Goal: Task Accomplishment & Management: Use online tool/utility

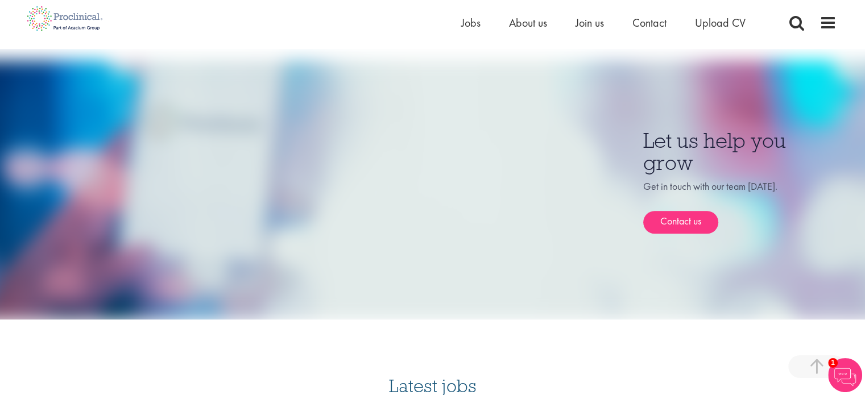
scroll to position [809, 0]
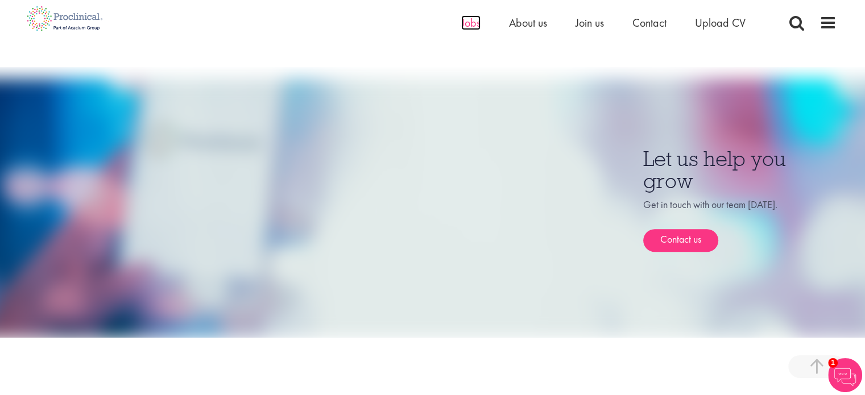
click at [464, 22] on span "Jobs" at bounding box center [470, 22] width 19 height 15
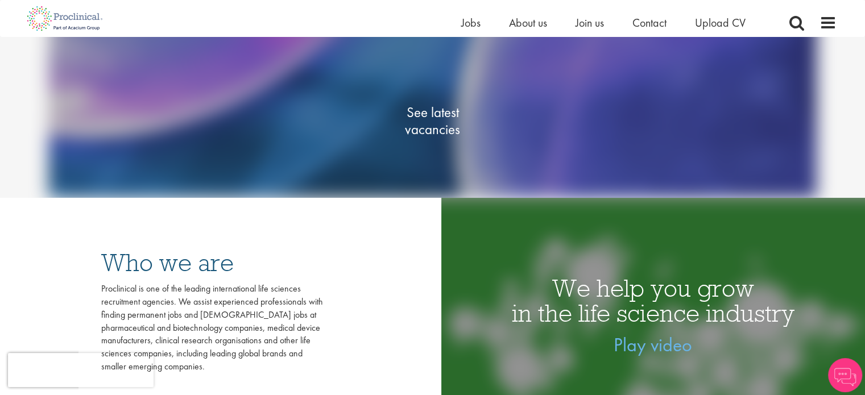
scroll to position [168, 0]
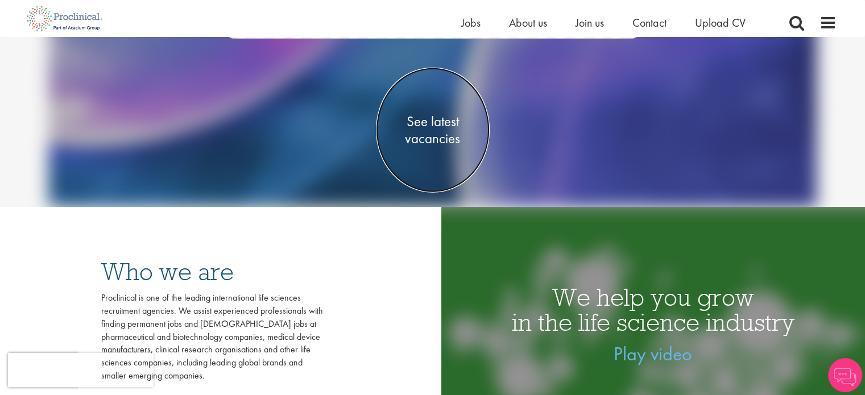
click at [437, 127] on span "See latest vacancies" at bounding box center [433, 130] width 114 height 34
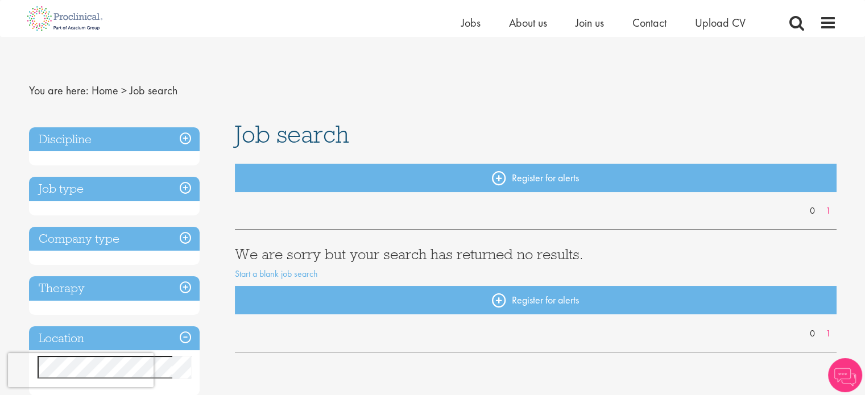
scroll to position [47, 0]
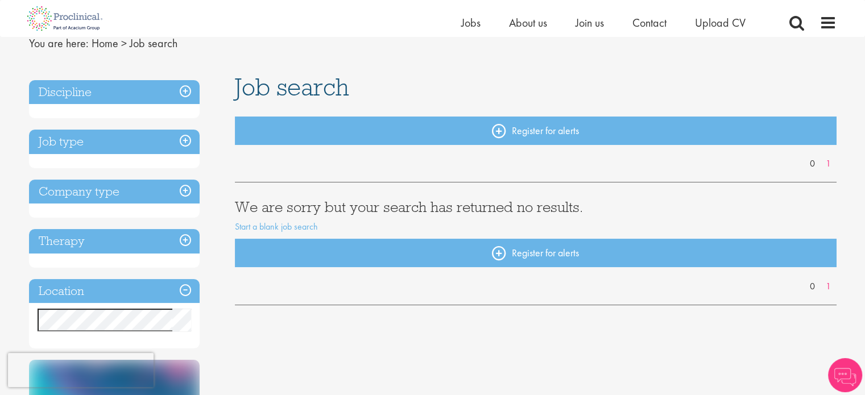
click at [186, 87] on h3 "Discipline" at bounding box center [114, 92] width 171 height 24
click at [173, 90] on h3 "Discipline" at bounding box center [114, 92] width 171 height 24
click at [187, 141] on h3 "Job type" at bounding box center [114, 142] width 171 height 24
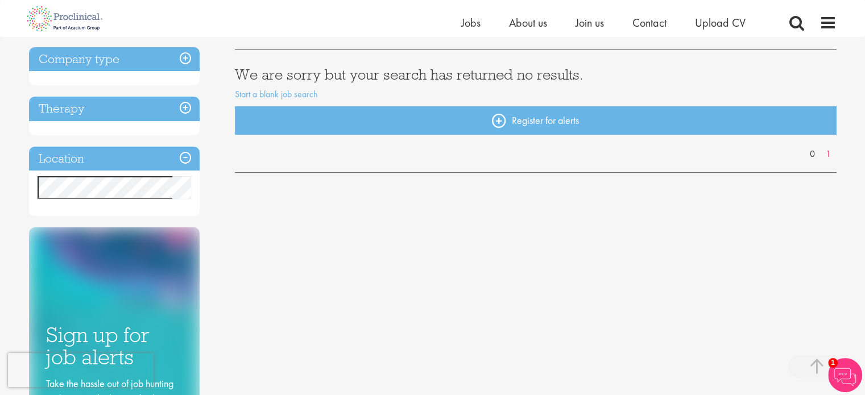
scroll to position [181, 0]
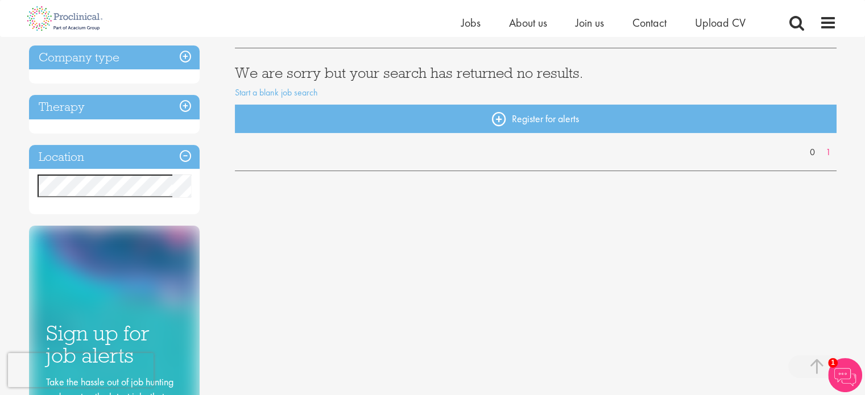
click at [197, 143] on div "Discipline Job type Company type Therapy Location Specified location Miles" at bounding box center [114, 80] width 171 height 269
click at [185, 151] on h3 "Location" at bounding box center [114, 157] width 171 height 24
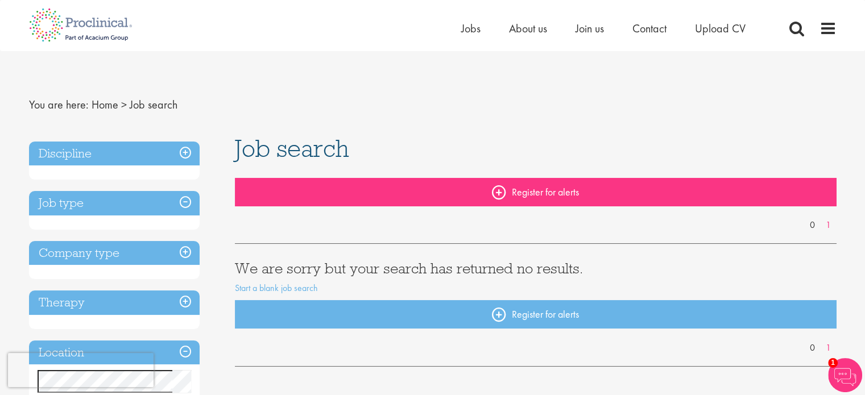
scroll to position [0, 0]
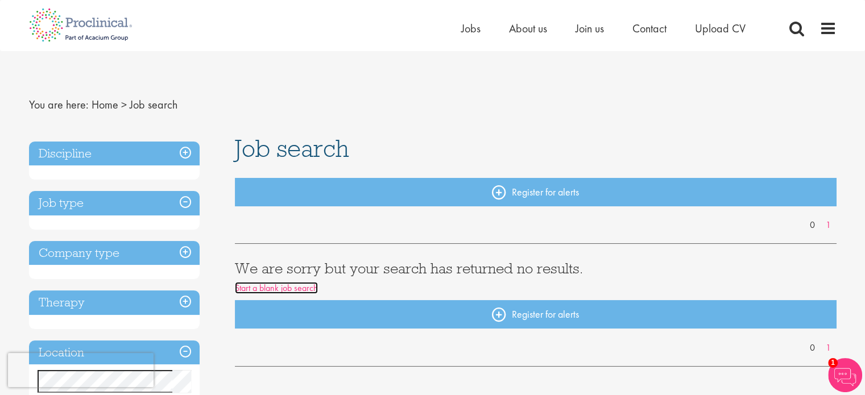
click at [304, 288] on link "Start a blank job search" at bounding box center [276, 288] width 83 height 12
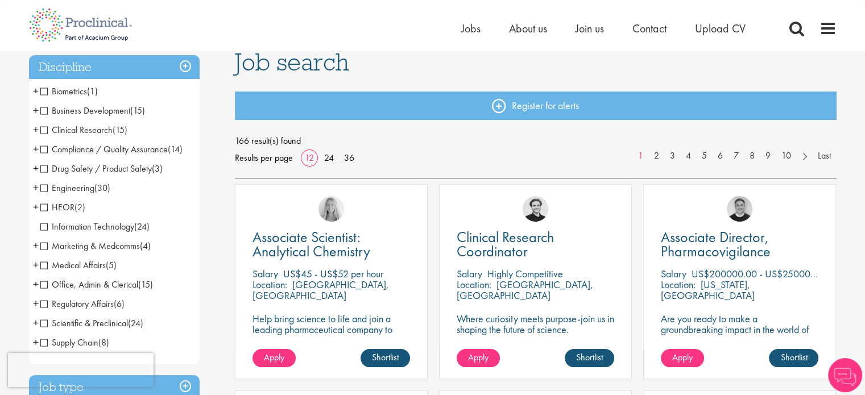
scroll to position [88, 0]
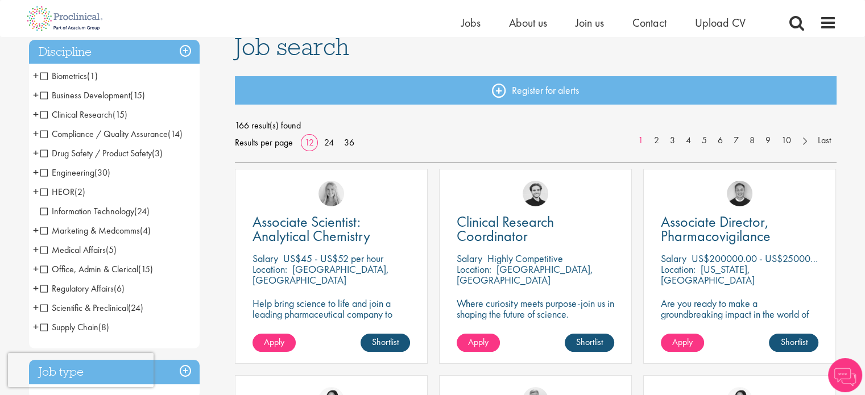
click at [45, 118] on span "Clinical Research" at bounding box center [76, 115] width 72 height 12
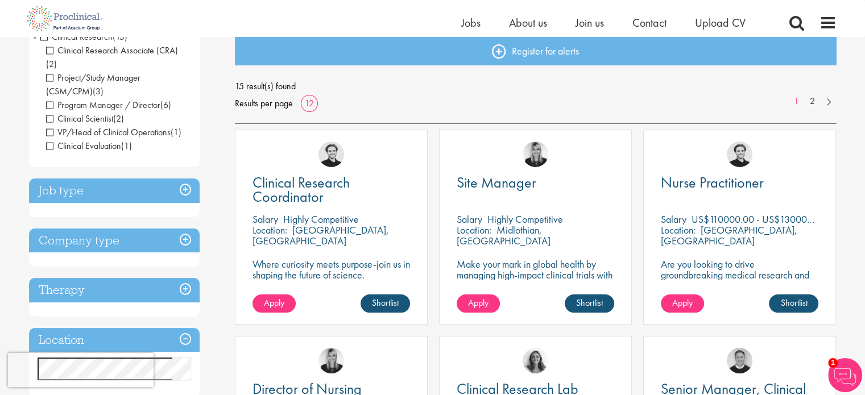
scroll to position [143, 0]
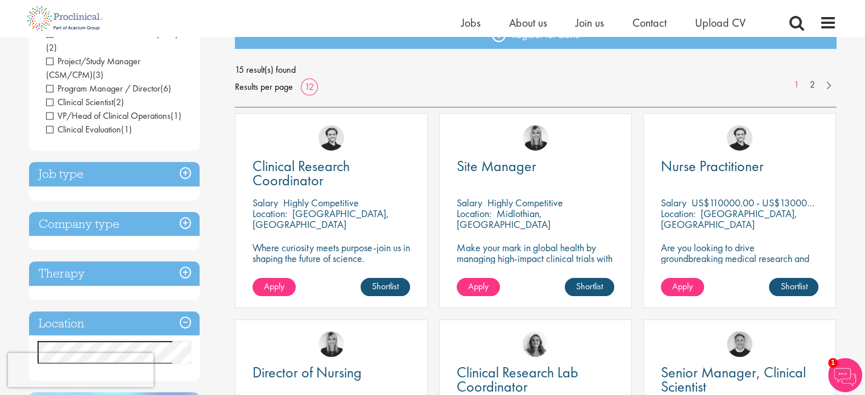
click at [176, 312] on h3 "Location" at bounding box center [114, 324] width 171 height 24
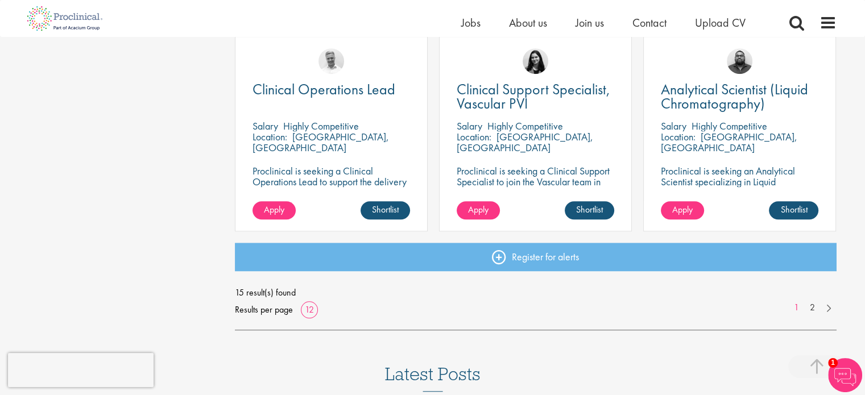
scroll to position [839, 0]
click at [815, 311] on link "2" at bounding box center [812, 307] width 16 height 13
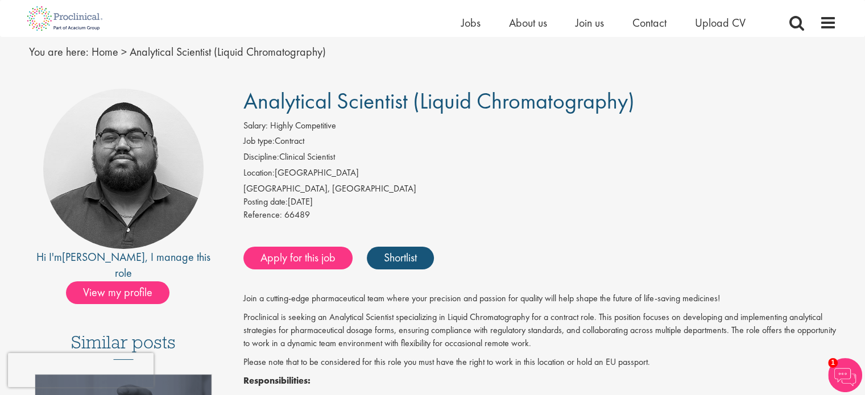
scroll to position [39, 0]
click at [667, 185] on div "Basel, Switzerland" at bounding box center [539, 189] width 593 height 13
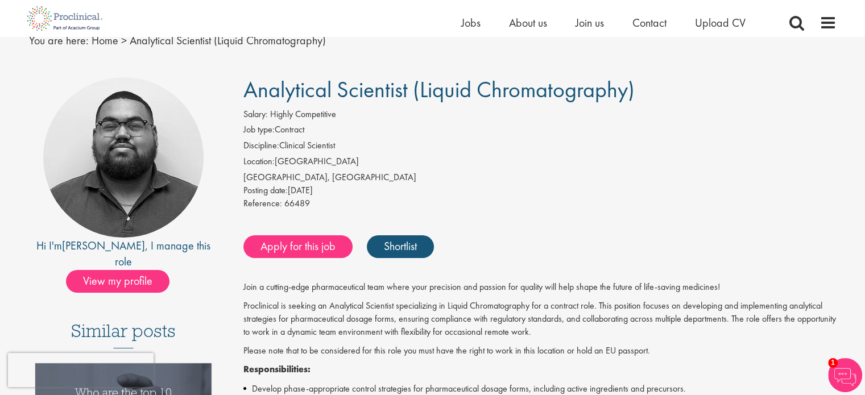
scroll to position [52, 0]
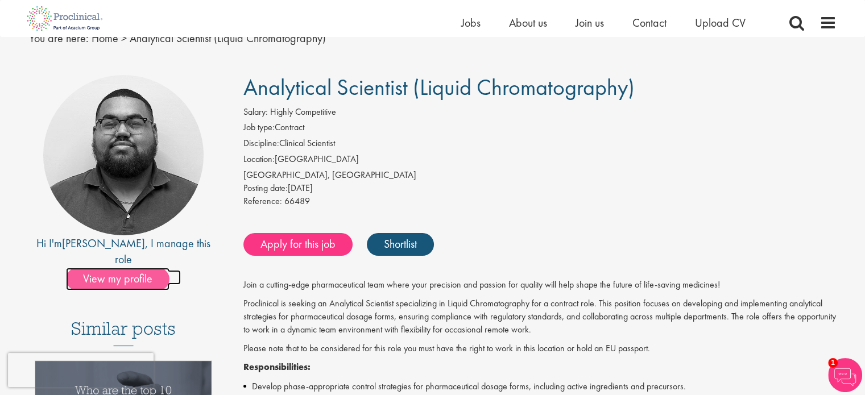
click at [131, 268] on span "View my profile" at bounding box center [117, 279] width 103 height 23
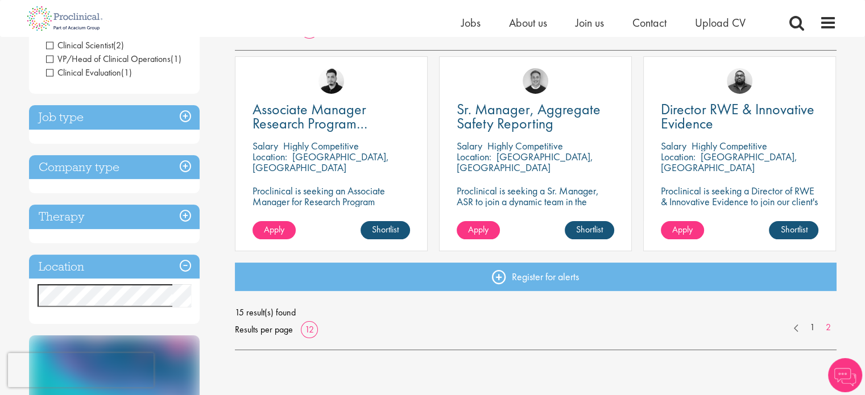
scroll to position [34, 0]
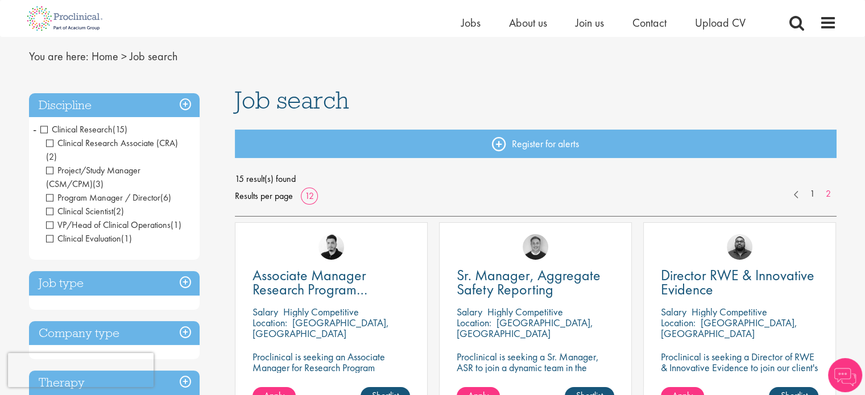
click at [45, 126] on span "Clinical Research" at bounding box center [76, 129] width 72 height 12
click at [182, 101] on h3 "Discipline" at bounding box center [114, 105] width 171 height 24
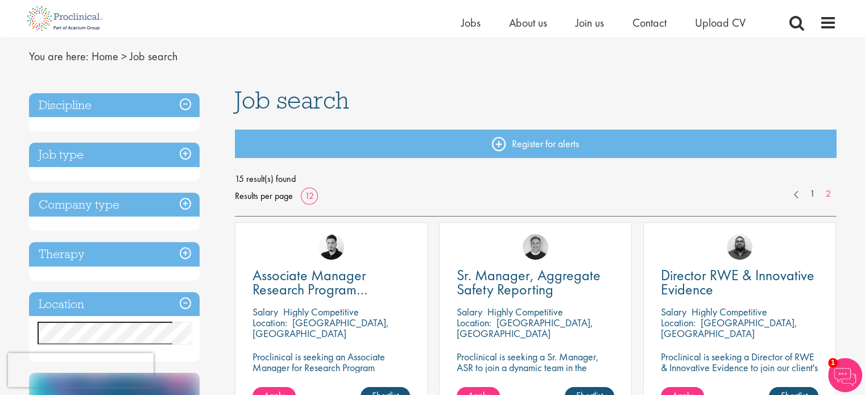
click at [155, 55] on span "Job search" at bounding box center [154, 56] width 48 height 15
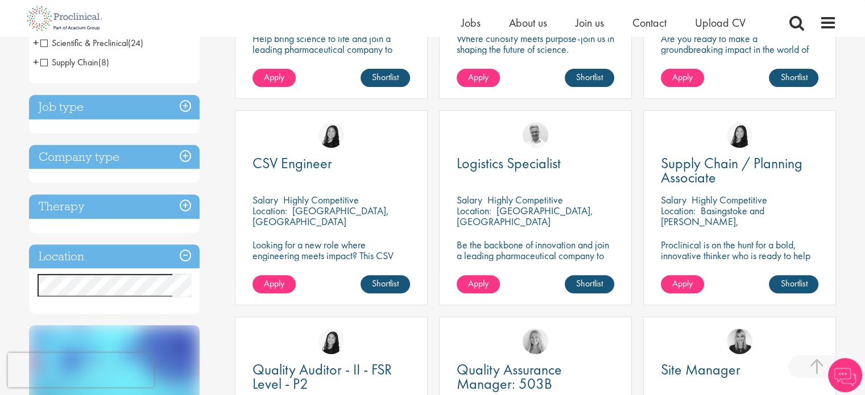
scroll to position [359, 0]
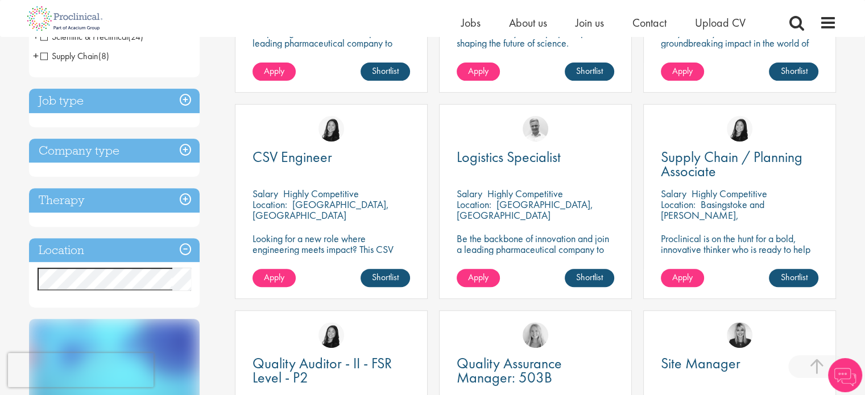
click at [169, 245] on h3 "Location" at bounding box center [114, 250] width 171 height 24
click at [123, 254] on h3 "Location" at bounding box center [114, 250] width 171 height 24
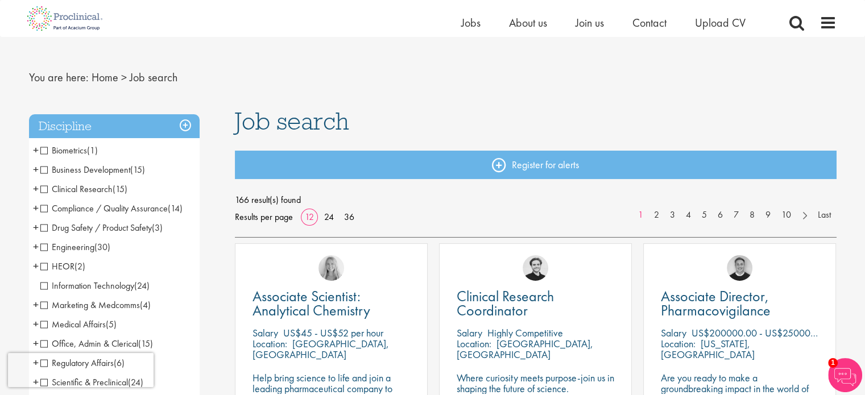
scroll to position [13, 0]
click at [113, 206] on span "Compliance / Quality Assurance" at bounding box center [103, 209] width 127 height 12
click at [46, 209] on span "Compliance / Quality Assurance" at bounding box center [103, 209] width 127 height 12
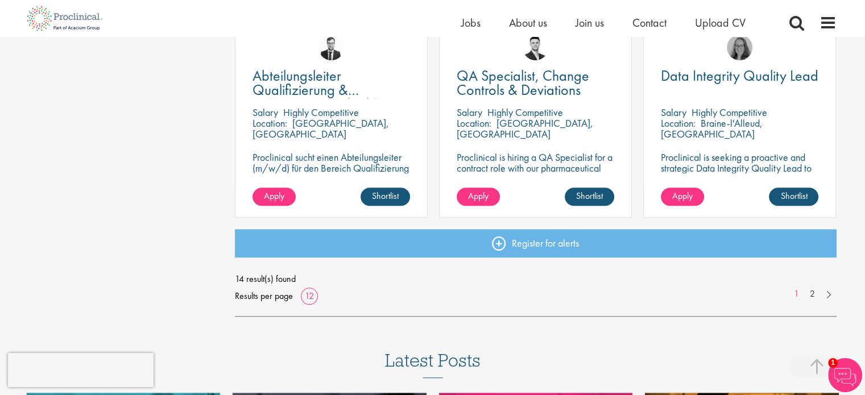
scroll to position [853, 0]
click at [813, 293] on link "2" at bounding box center [812, 294] width 16 height 13
click at [811, 291] on link "2" at bounding box center [812, 294] width 16 height 13
click at [832, 292] on link at bounding box center [828, 293] width 16 height 11
click at [814, 293] on link "2" at bounding box center [812, 294] width 16 height 13
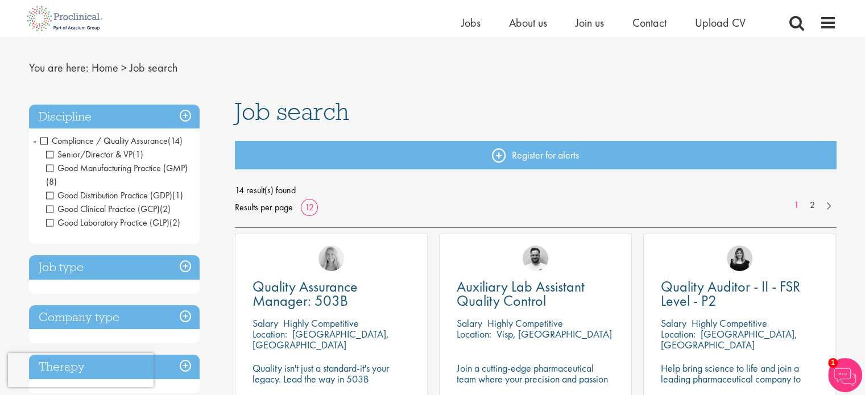
scroll to position [0, 0]
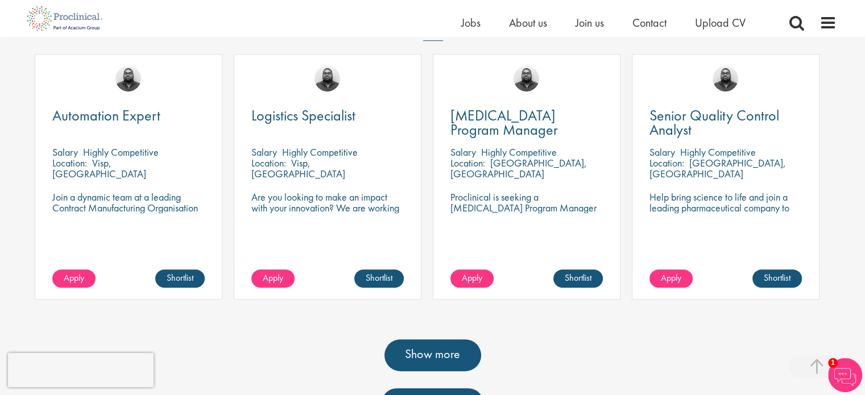
scroll to position [393, 0]
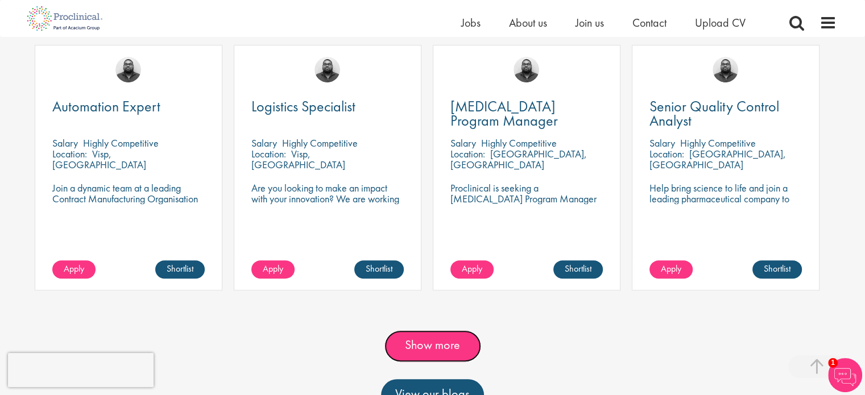
click at [450, 350] on link "Show more" at bounding box center [432, 346] width 97 height 32
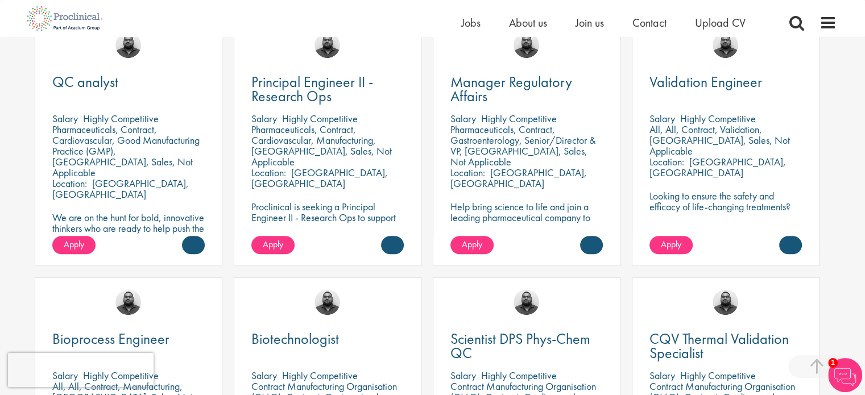
scroll to position [674, 0]
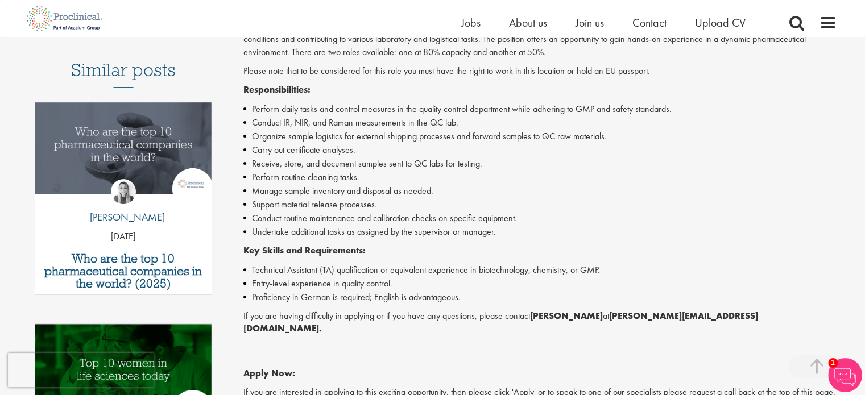
scroll to position [310, 0]
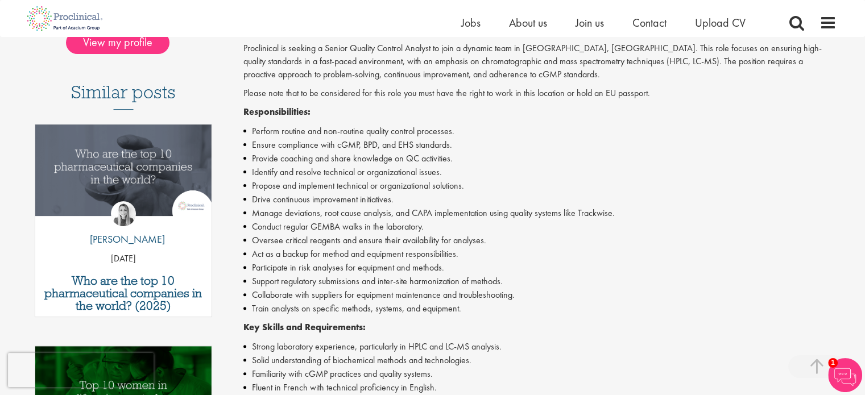
scroll to position [289, 0]
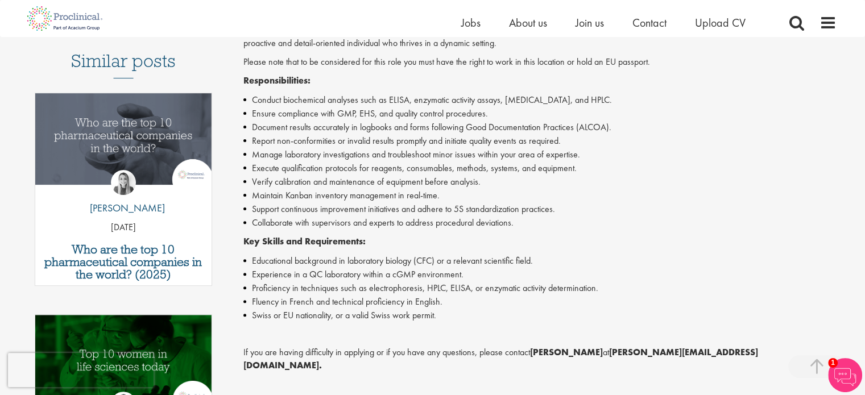
scroll to position [281, 0]
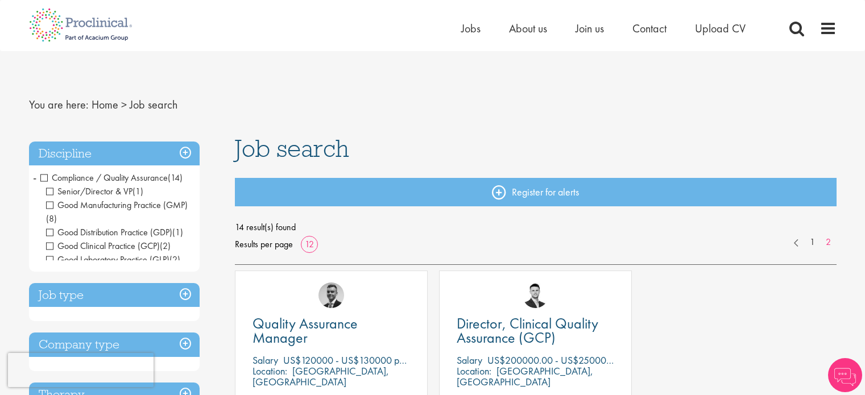
click at [171, 150] on h3 "Discipline" at bounding box center [114, 154] width 171 height 24
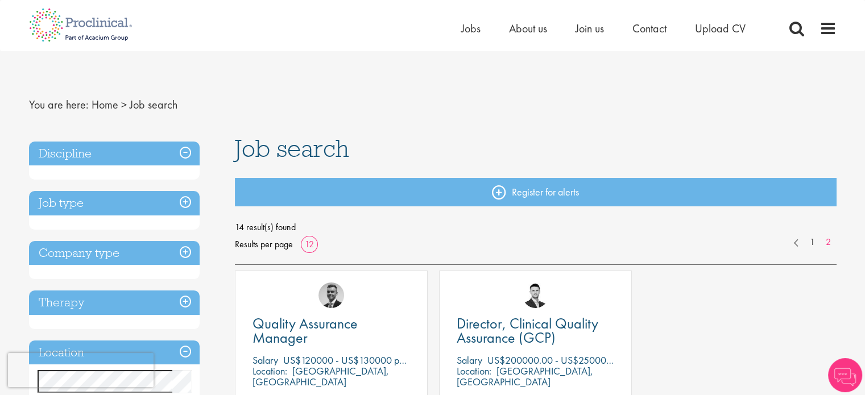
click at [101, 151] on h3 "Discipline" at bounding box center [114, 154] width 171 height 24
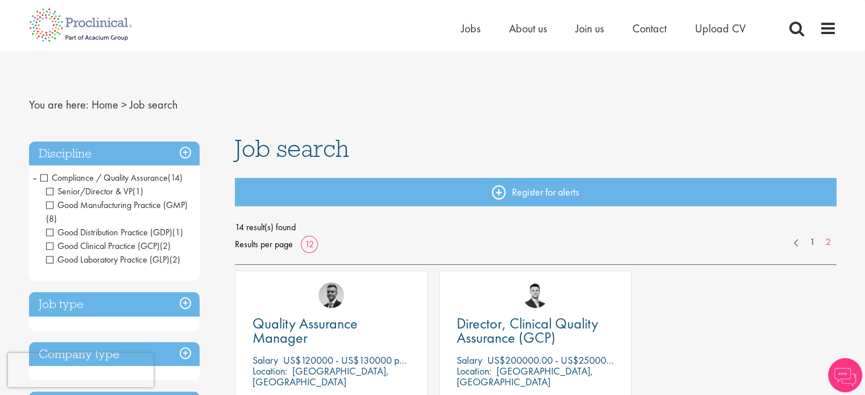
click at [46, 175] on span "Compliance / Quality Assurance" at bounding box center [103, 178] width 127 height 12
click at [182, 151] on h3 "Discipline" at bounding box center [114, 154] width 171 height 24
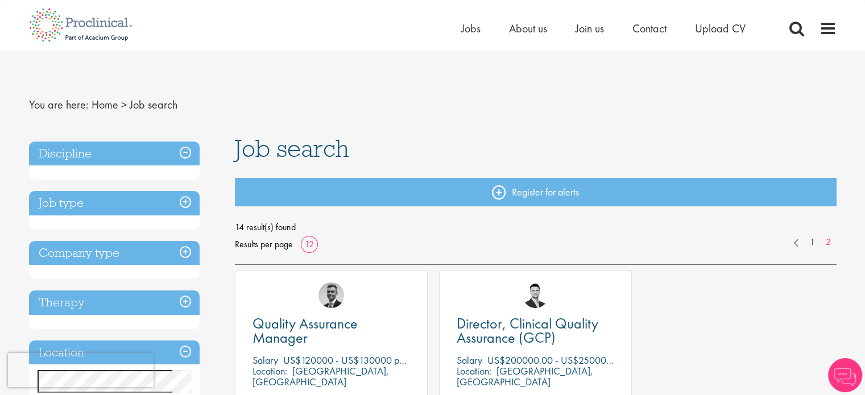
click at [152, 110] on span "Job search" at bounding box center [154, 104] width 48 height 15
click at [115, 105] on link "Home" at bounding box center [105, 104] width 27 height 15
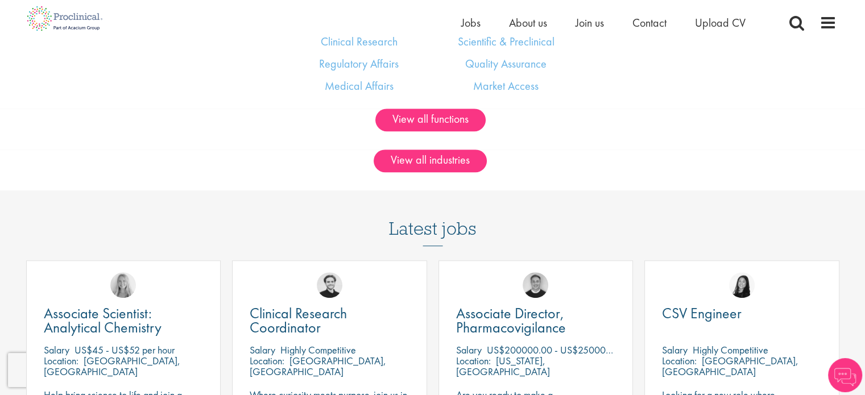
scroll to position [770, 0]
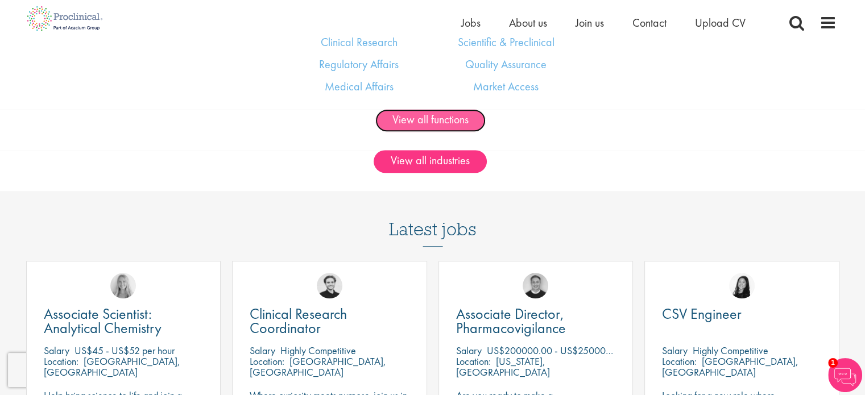
click at [456, 122] on link "View all functions" at bounding box center [430, 120] width 110 height 23
